Goal: Information Seeking & Learning: Check status

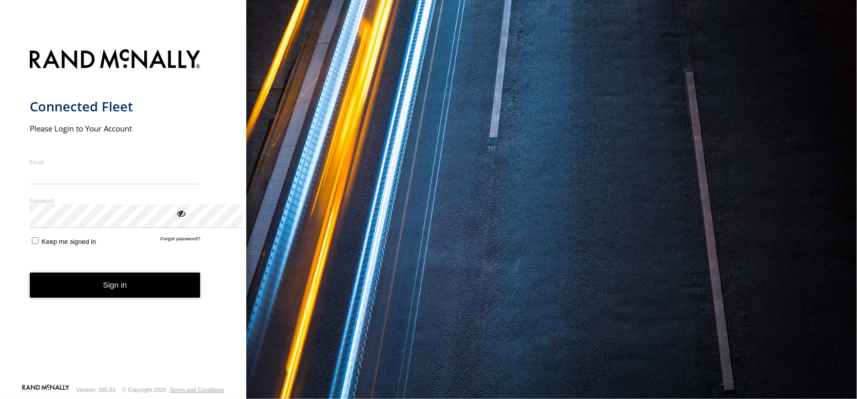
type input "**********"
click at [118, 298] on button "Sign in" at bounding box center [115, 285] width 171 height 25
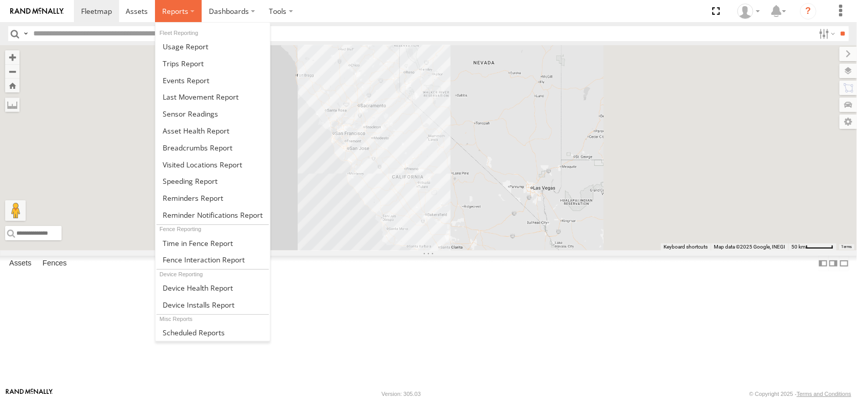
click at [188, 9] on span at bounding box center [175, 11] width 26 height 10
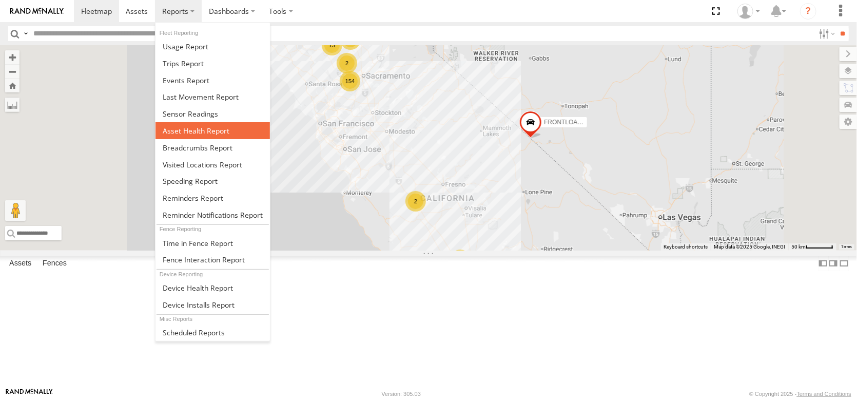
click at [230, 136] on span at bounding box center [196, 131] width 67 height 10
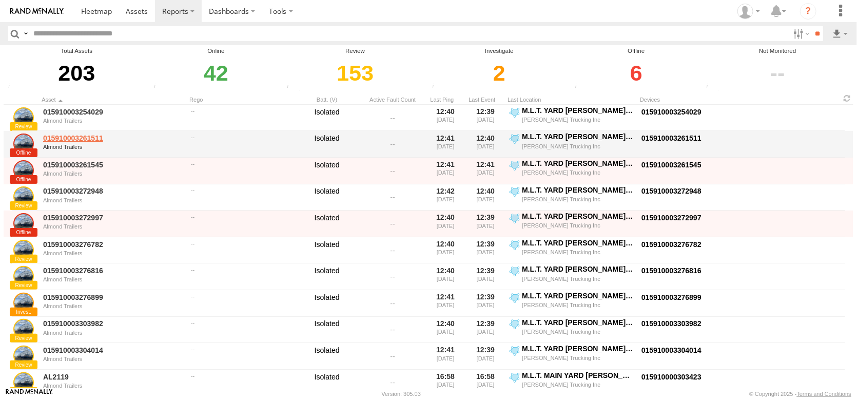
click at [74, 143] on link "015910003261511" at bounding box center [113, 138] width 141 height 9
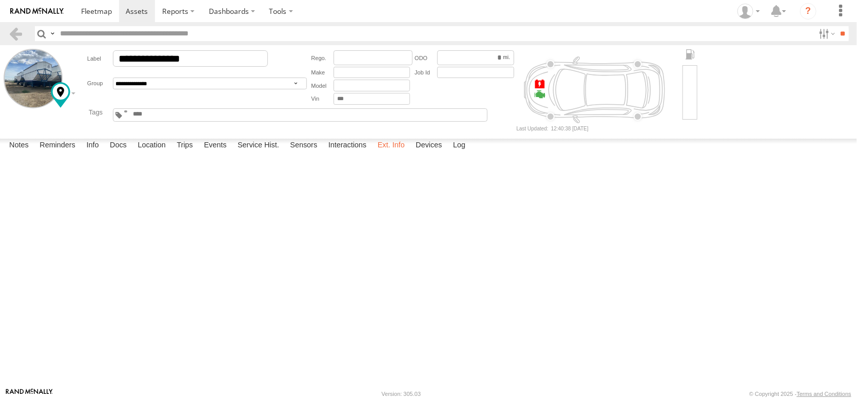
click at [410, 153] on label "Ext. Info" at bounding box center [391, 146] width 37 height 14
click at [447, 153] on label "Devices" at bounding box center [429, 146] width 36 height 14
click at [0, 0] on span at bounding box center [0, 0] width 0 height 0
click at [17, 30] on link at bounding box center [15, 33] width 15 height 15
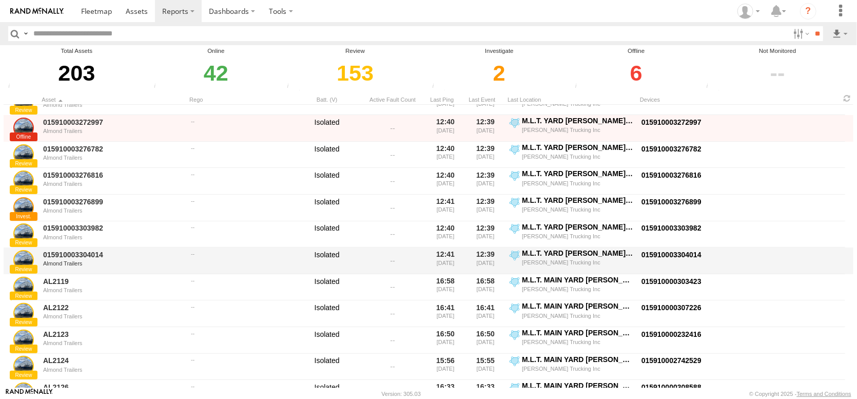
scroll to position [103, 0]
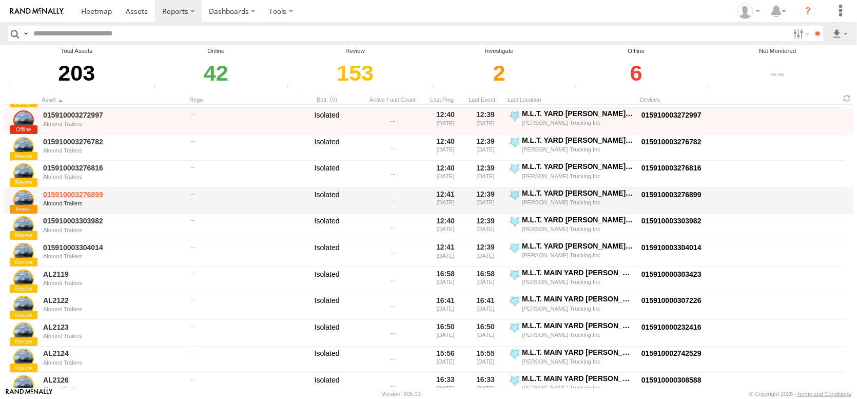
click at [79, 199] on link "015910003276899" at bounding box center [113, 194] width 141 height 9
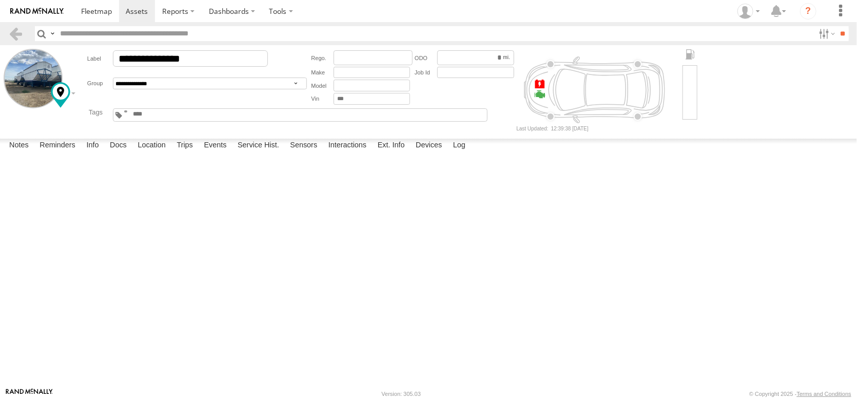
click at [0, 0] on span at bounding box center [0, 0] width 0 height 0
click at [21, 37] on link at bounding box center [15, 33] width 15 height 15
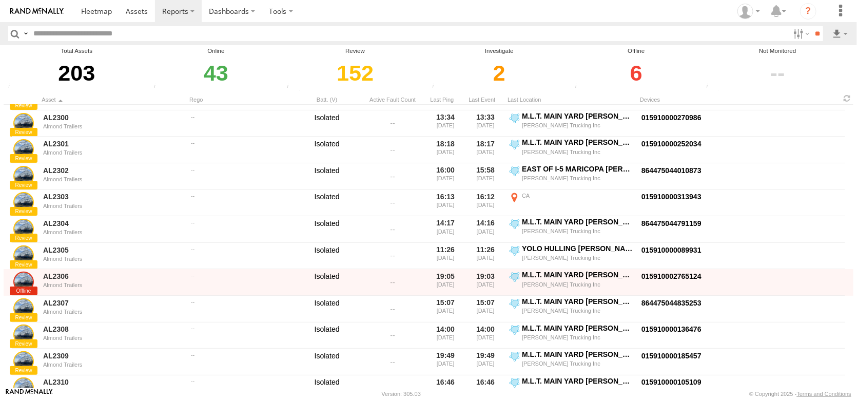
scroll to position [2105, 0]
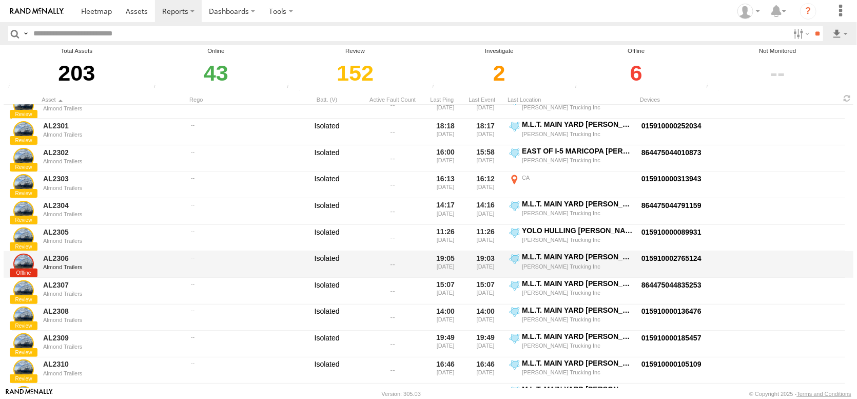
click at [31, 274] on link at bounding box center [23, 264] width 21 height 21
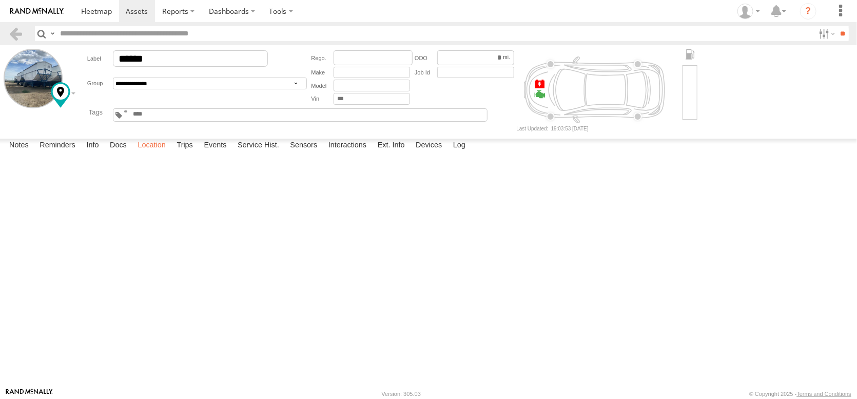
click at [171, 153] on label "Location" at bounding box center [151, 146] width 39 height 14
click at [0, 0] on label at bounding box center [0, 0] width 0 height 0
click at [0, 0] on span "Overlays" at bounding box center [0, 0] width 0 height 0
click at [0, 0] on span "Fences" at bounding box center [0, 0] width 0 height 0
